Goal: Transaction & Acquisition: Purchase product/service

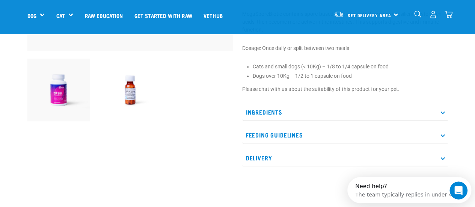
scroll to position [263, 0]
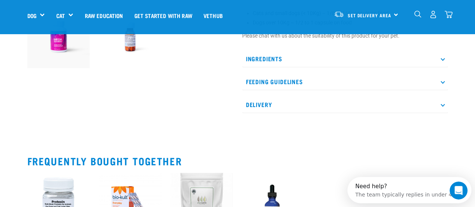
click at [303, 65] on p "Ingredients" at bounding box center [345, 58] width 206 height 17
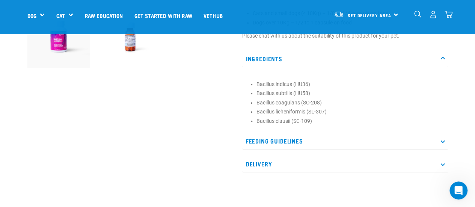
click at [304, 64] on p "Ingredients" at bounding box center [345, 58] width 206 height 17
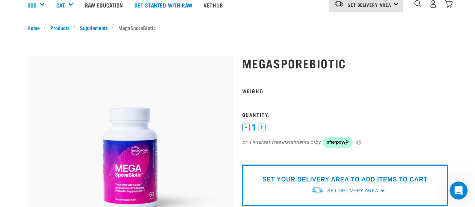
scroll to position [0, 0]
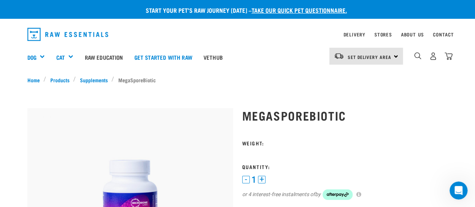
click at [296, 143] on h3 "Weight:" at bounding box center [345, 143] width 206 height 6
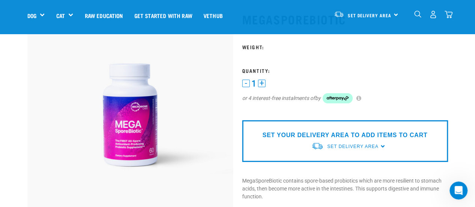
scroll to position [75, 0]
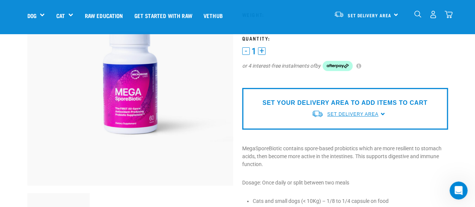
click at [360, 111] on link "Set Delivery Area" at bounding box center [352, 114] width 51 height 7
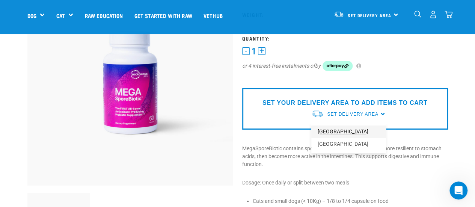
click at [346, 132] on link "[GEOGRAPHIC_DATA]" at bounding box center [348, 131] width 75 height 12
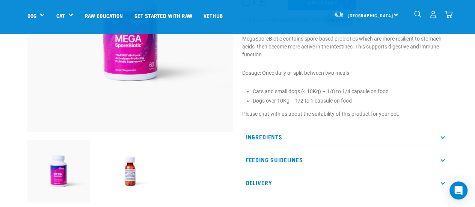
scroll to position [53, 0]
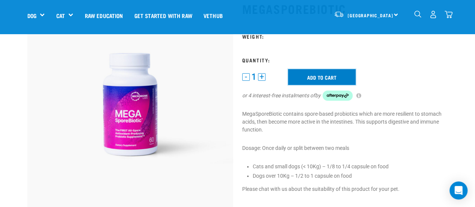
click at [322, 81] on input "Add to cart" at bounding box center [322, 77] width 68 height 16
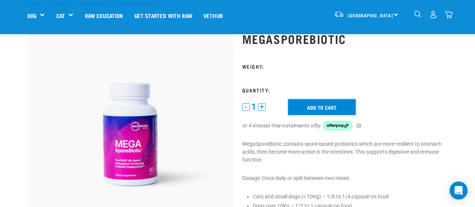
scroll to position [0, 0]
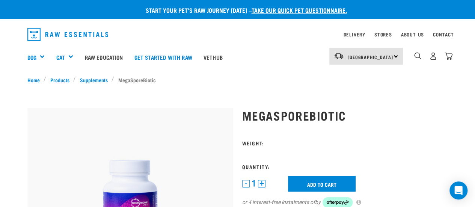
click at [251, 151] on form "1 -" at bounding box center [345, 178] width 206 height 77
drag, startPoint x: 191, startPoint y: 162, endPoint x: 197, endPoint y: 155, distance: 9.3
click at [190, 162] on img at bounding box center [130, 211] width 206 height 206
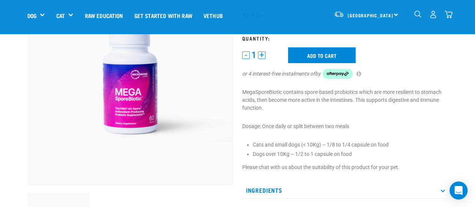
scroll to position [150, 0]
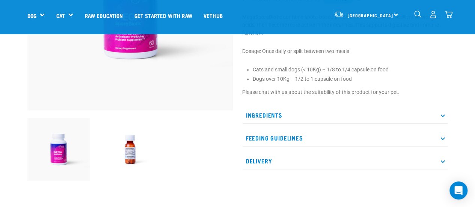
click at [67, 150] on img at bounding box center [58, 149] width 63 height 63
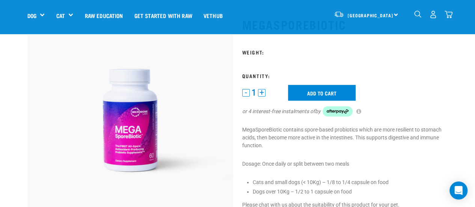
click at [242, 63] on form "1 -" at bounding box center [345, 87] width 206 height 77
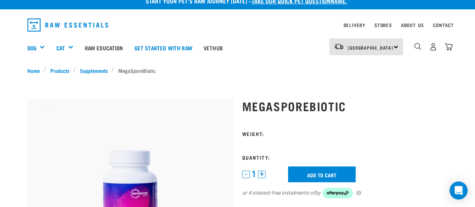
scroll to position [0, 0]
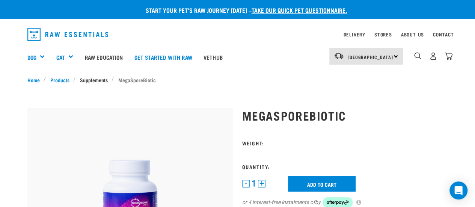
drag, startPoint x: 92, startPoint y: 80, endPoint x: 163, endPoint y: 86, distance: 70.8
click at [92, 80] on link "Supplements" at bounding box center [94, 80] width 36 height 8
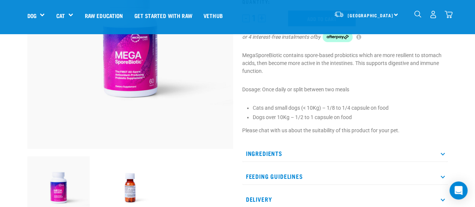
scroll to position [113, 0]
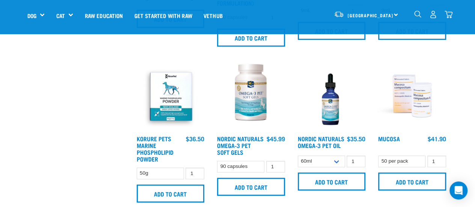
scroll to position [450, 0]
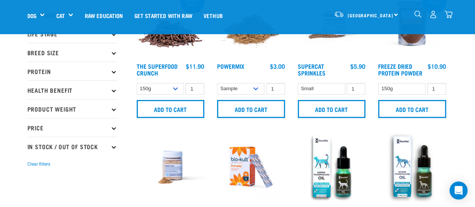
scroll to position [16, 0]
